Goal: Task Accomplishment & Management: Manage account settings

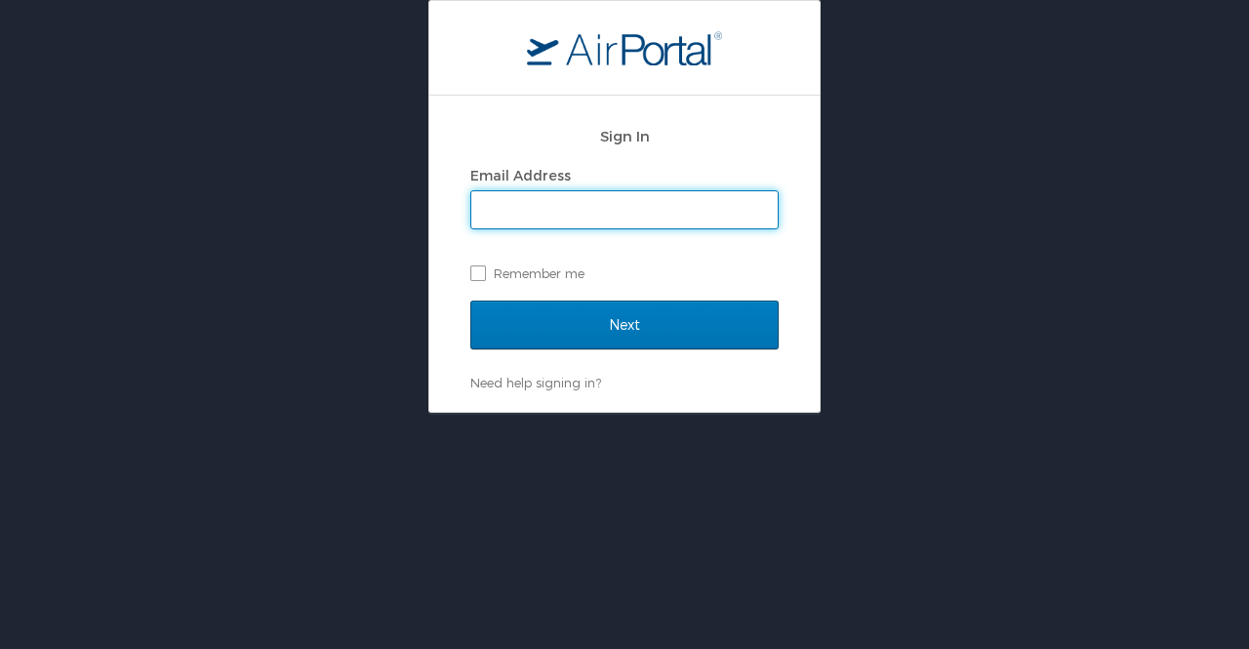
click at [592, 214] on input "Email Address" at bounding box center [624, 209] width 306 height 37
type input "[EMAIL_ADDRESS][PERSON_NAME][DOMAIN_NAME]"
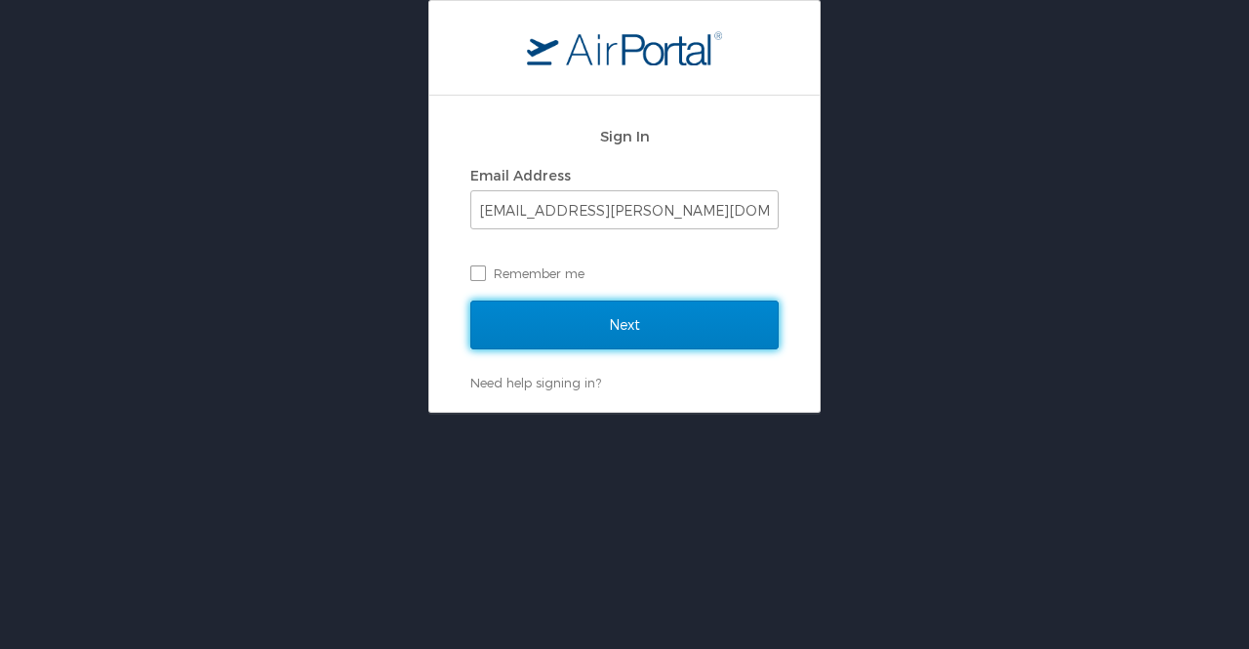
click at [648, 313] on input "Next" at bounding box center [624, 325] width 308 height 49
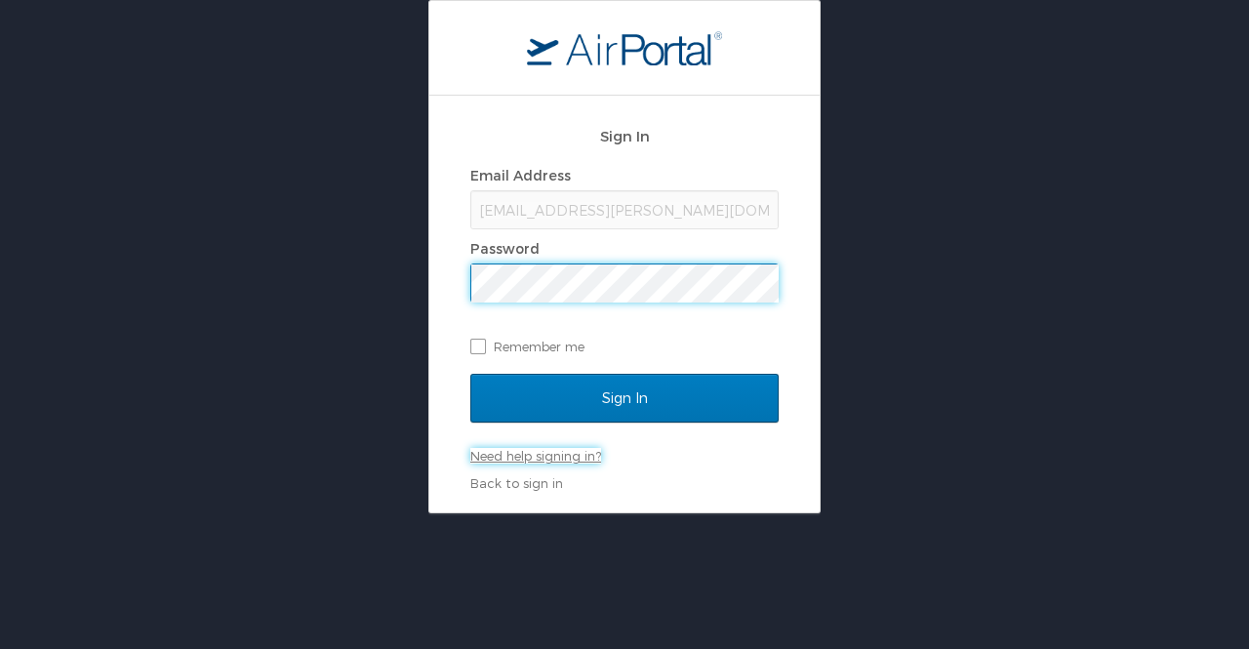
click at [601, 454] on link "Need help signing in?" at bounding box center [535, 456] width 131 height 16
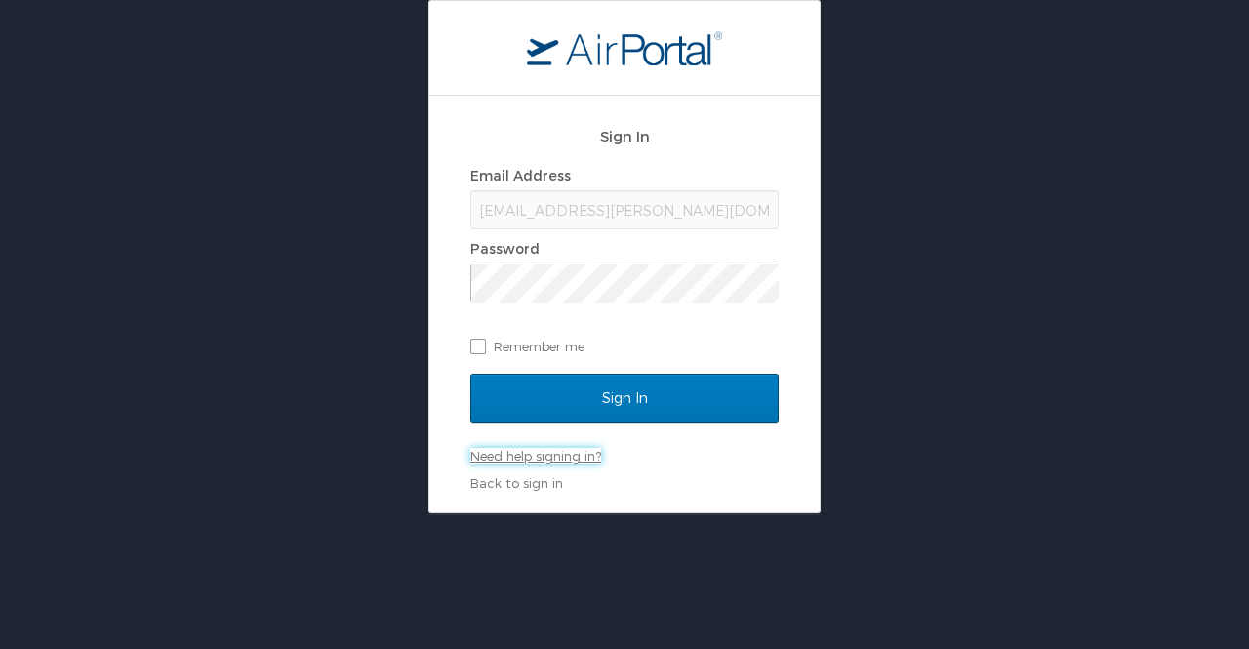
click at [587, 450] on link "Need help signing in?" at bounding box center [535, 456] width 131 height 16
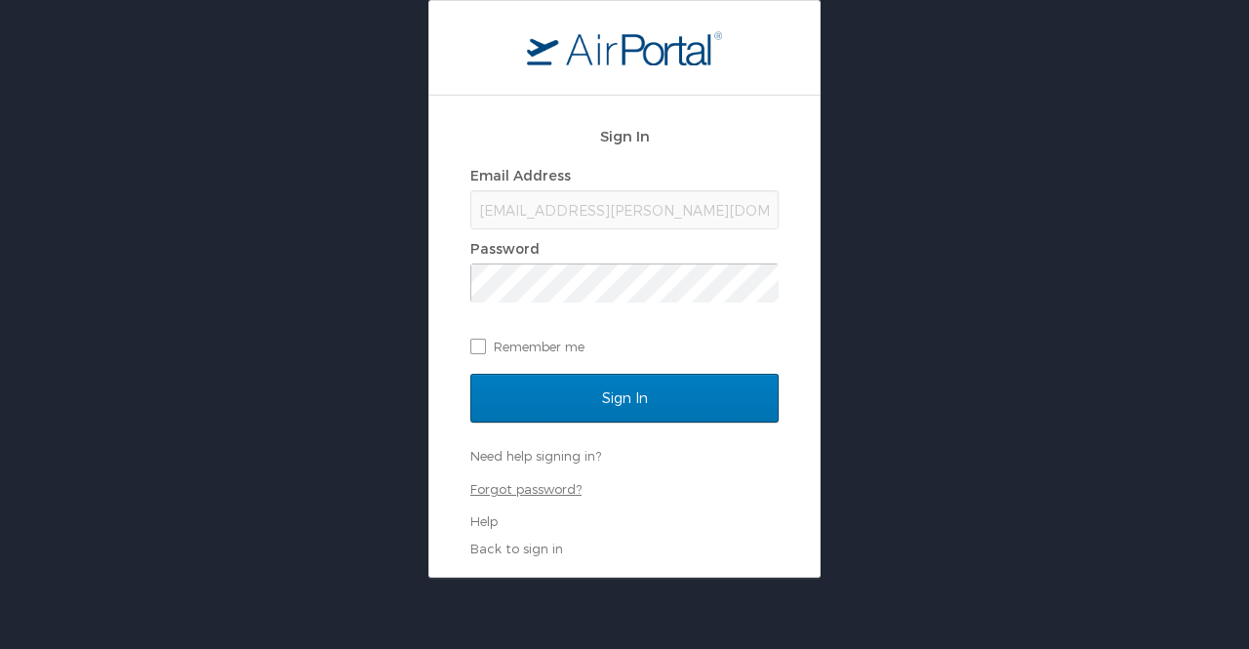
click at [552, 489] on link "Forgot password?" at bounding box center [525, 489] width 111 height 16
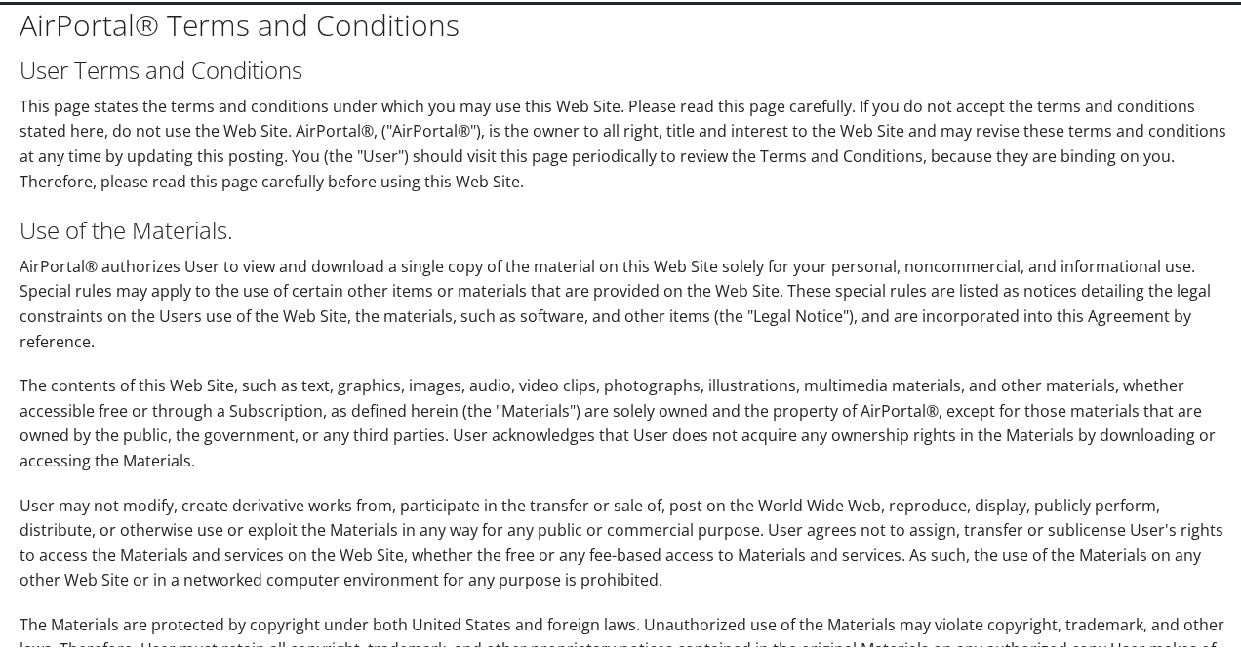
click at [406, 339] on p "AirPortal® authorizes User to view and download a single copy of the material o…" at bounding box center [625, 303] width 1210 height 100
